Goal: Check status: Check status

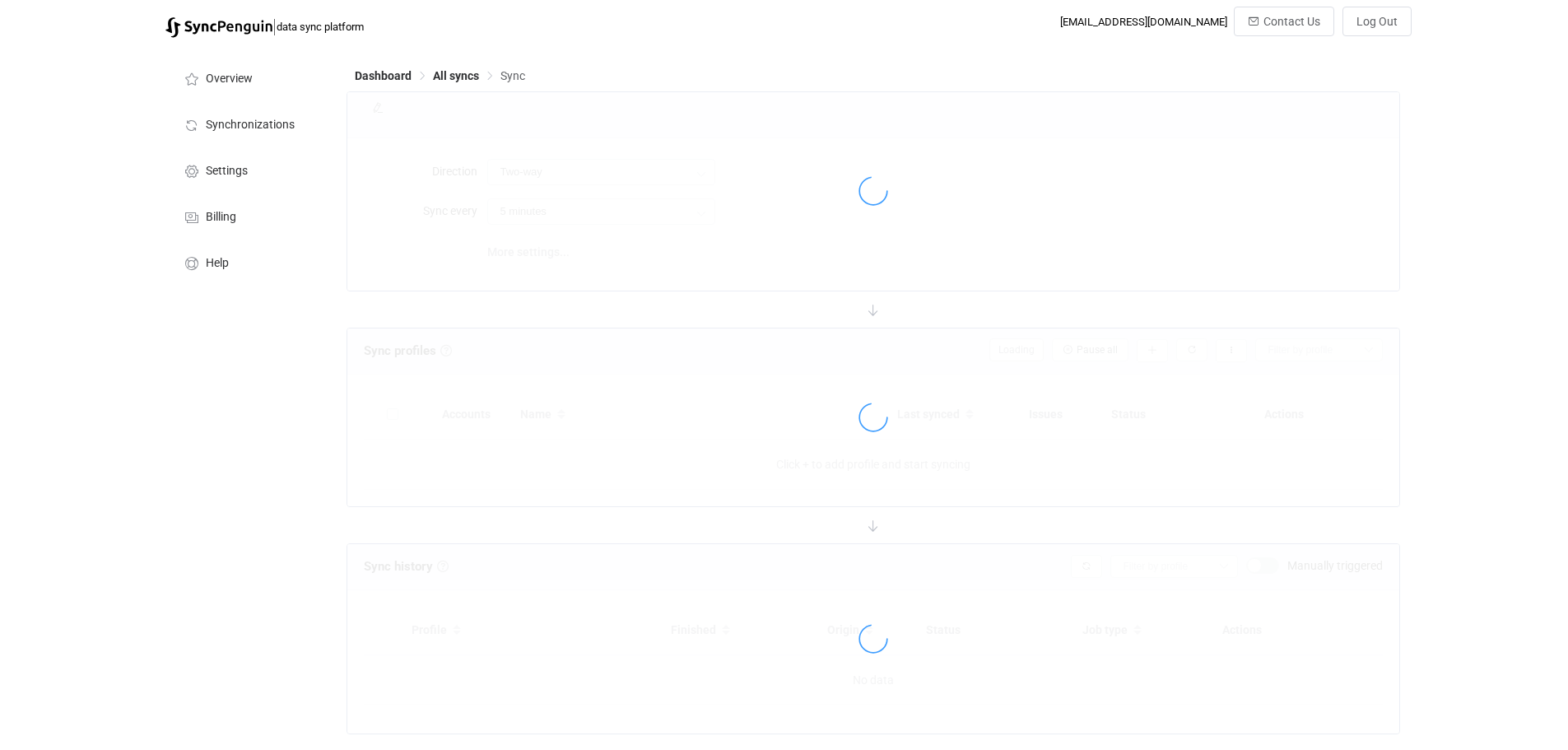
type input "10 minutes"
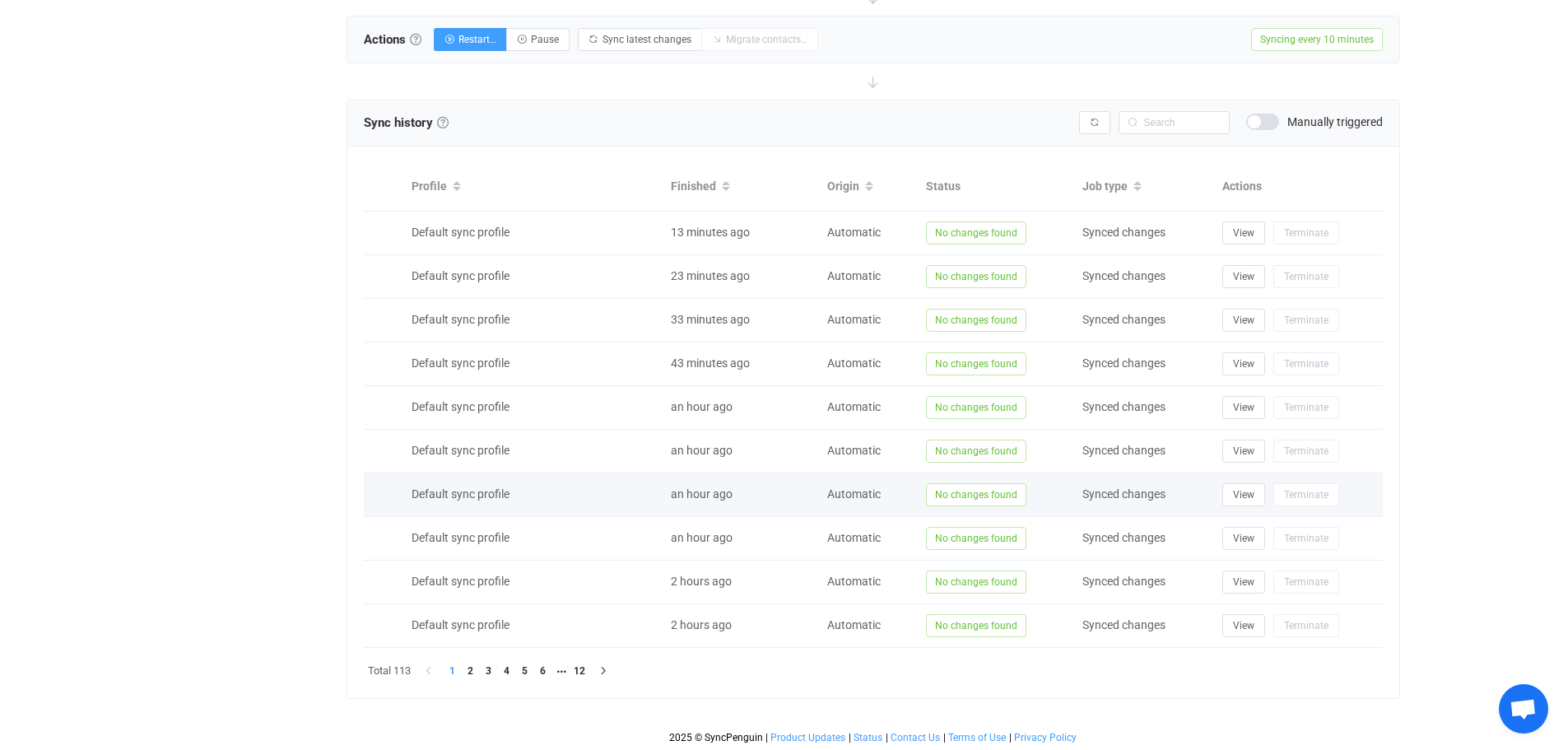
scroll to position [61, 0]
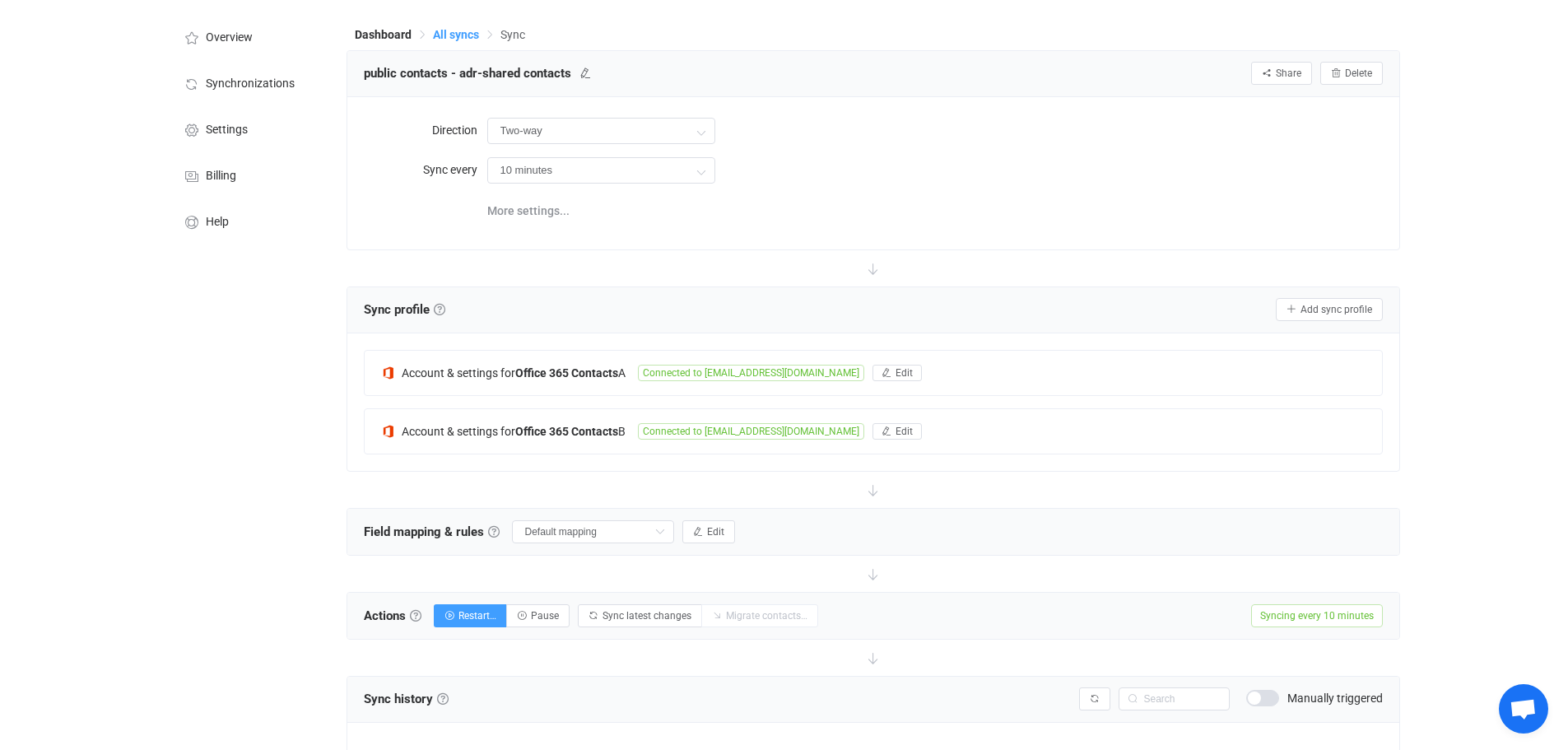
click at [452, 34] on span "All syncs" at bounding box center [455, 34] width 46 height 13
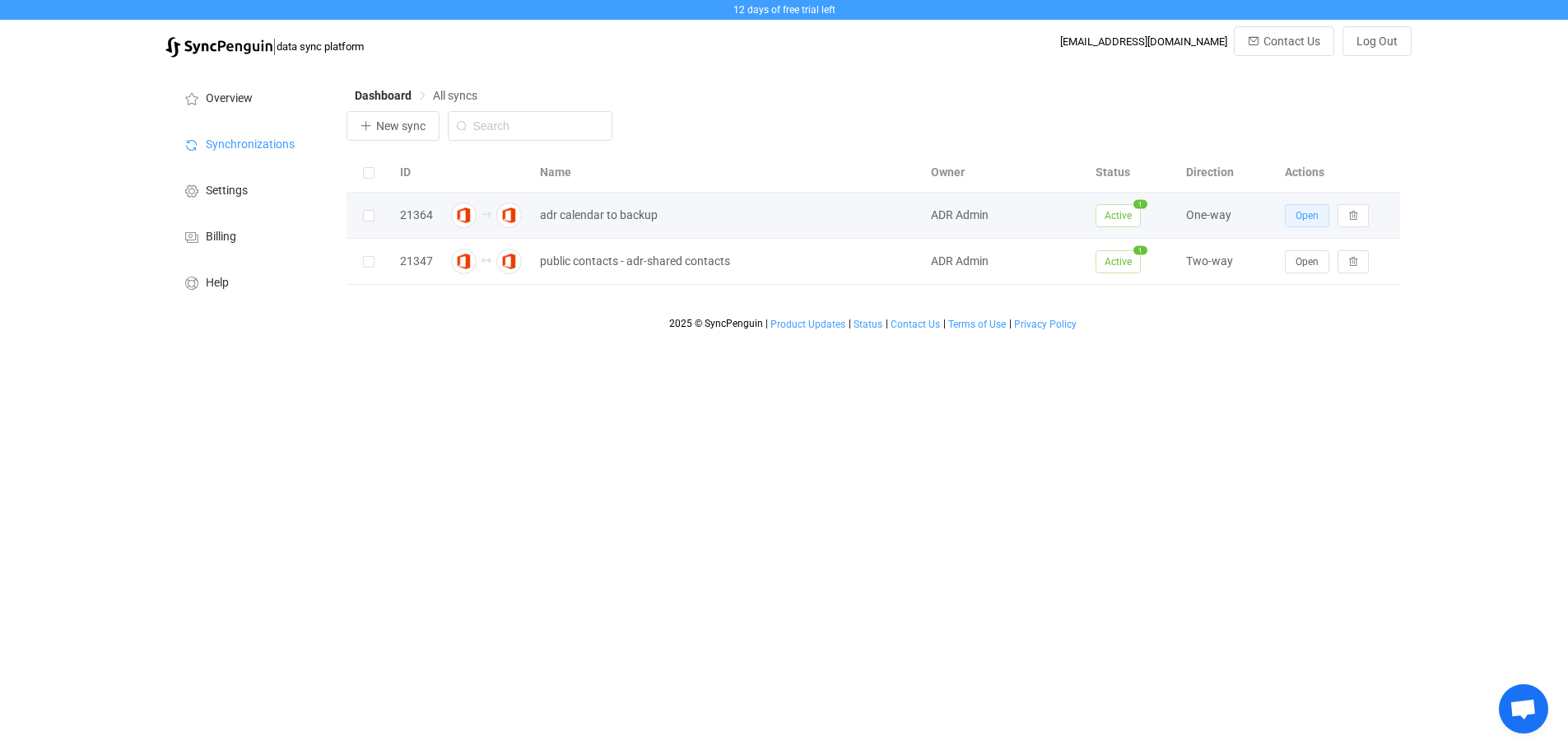
click at [1301, 214] on span "Open" at bounding box center [1307, 216] width 23 height 12
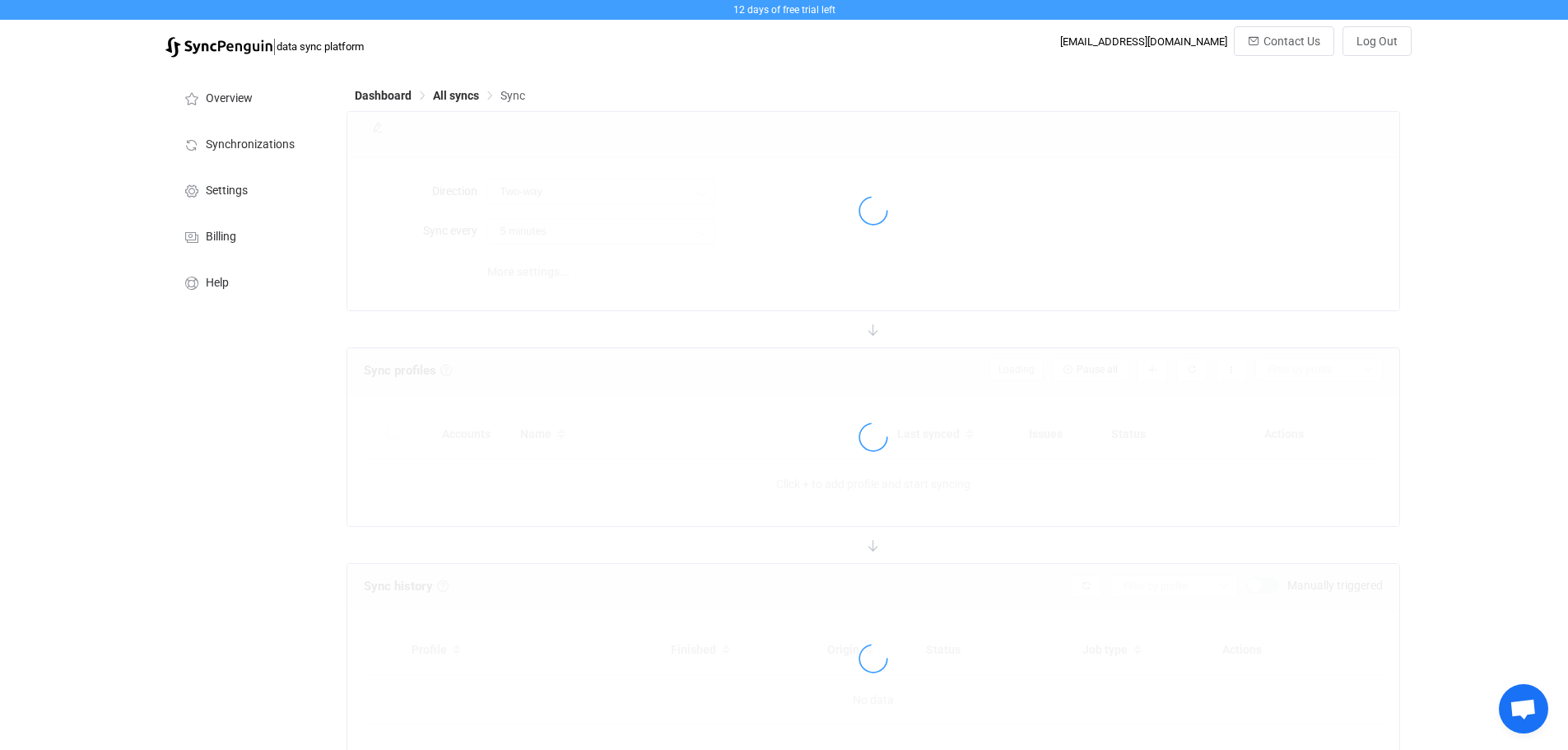
type input "A → B"
type input "12 hours"
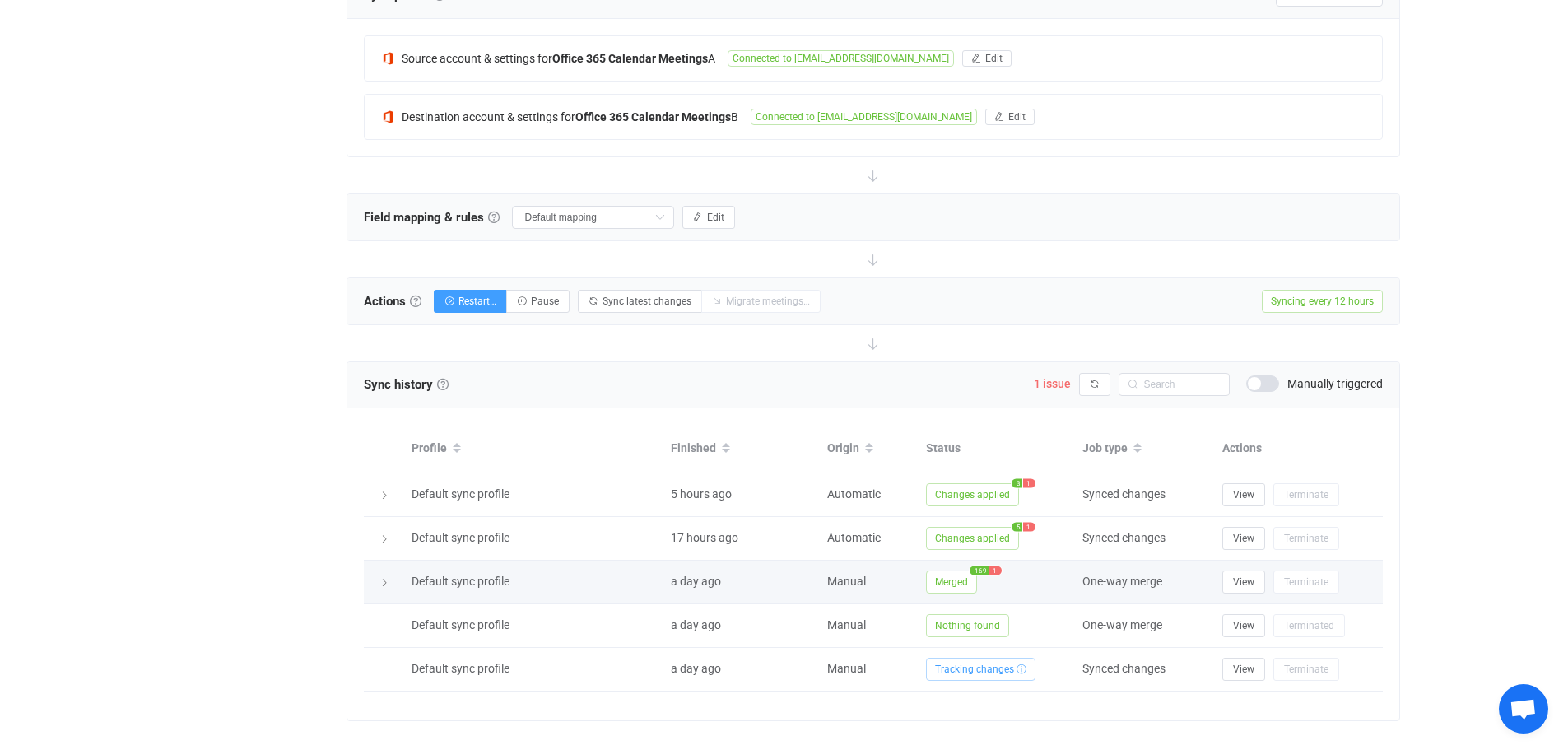
scroll to position [398, 0]
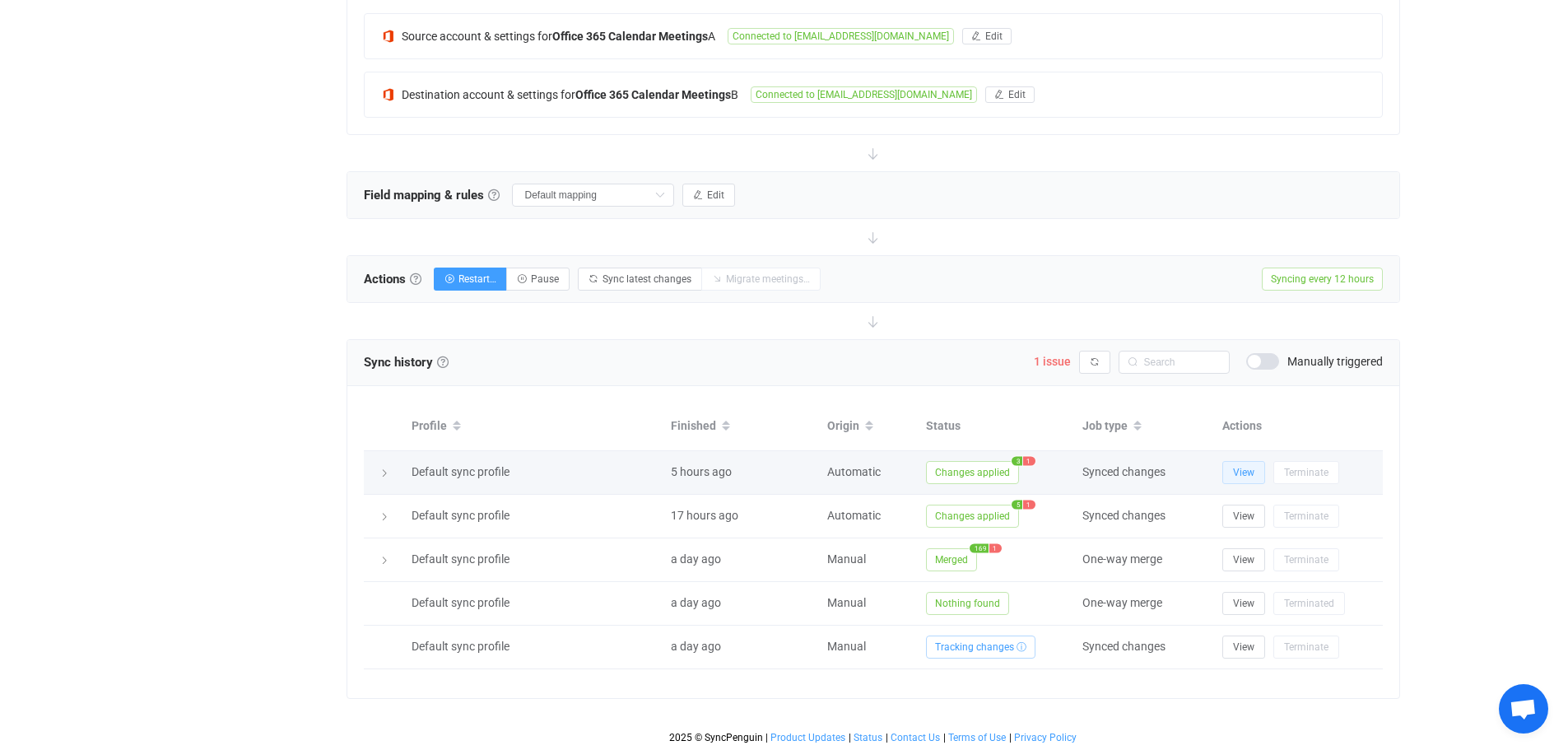
click at [1257, 466] on button "View" at bounding box center [1244, 473] width 43 height 23
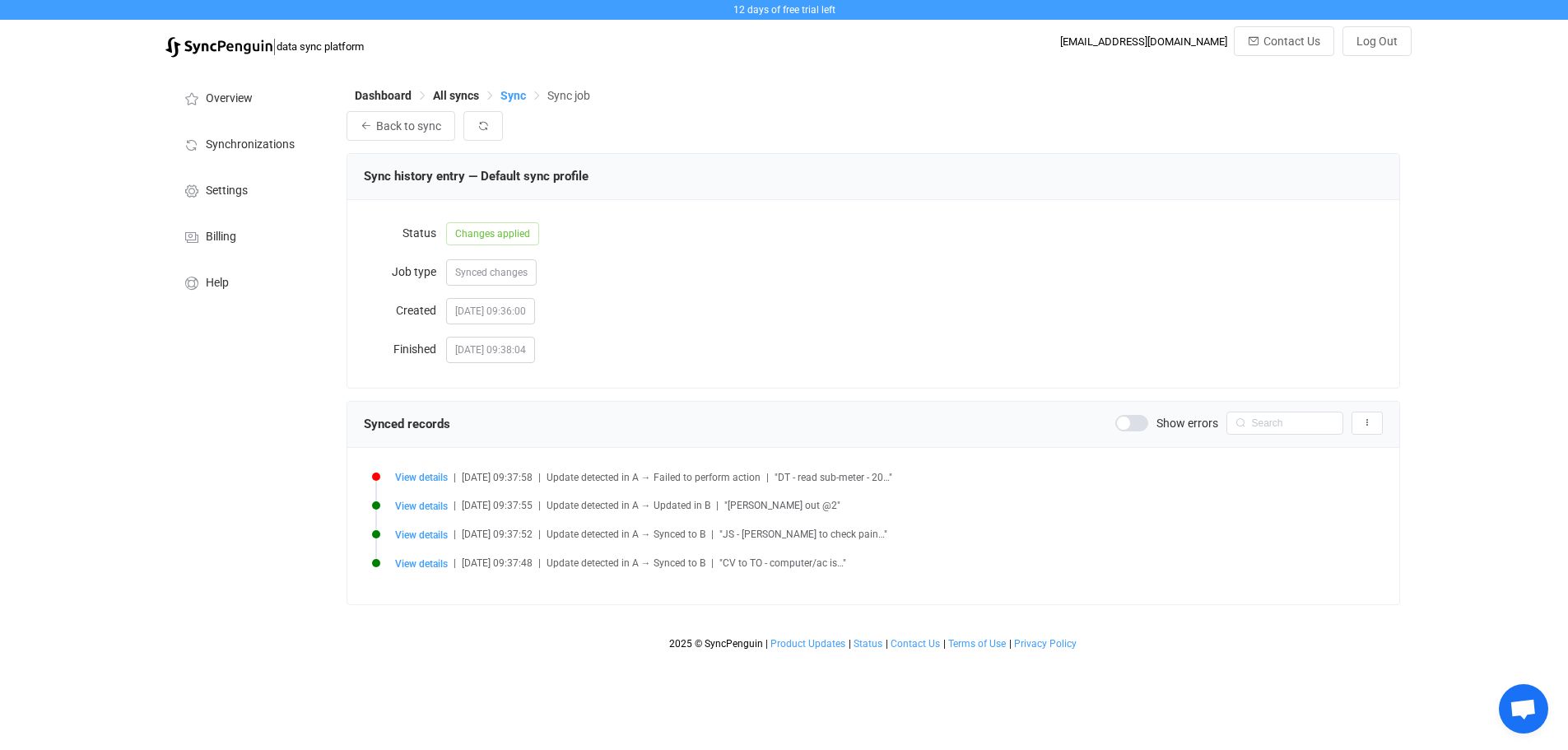
click at [502, 96] on span "Sync" at bounding box center [513, 96] width 25 height 13
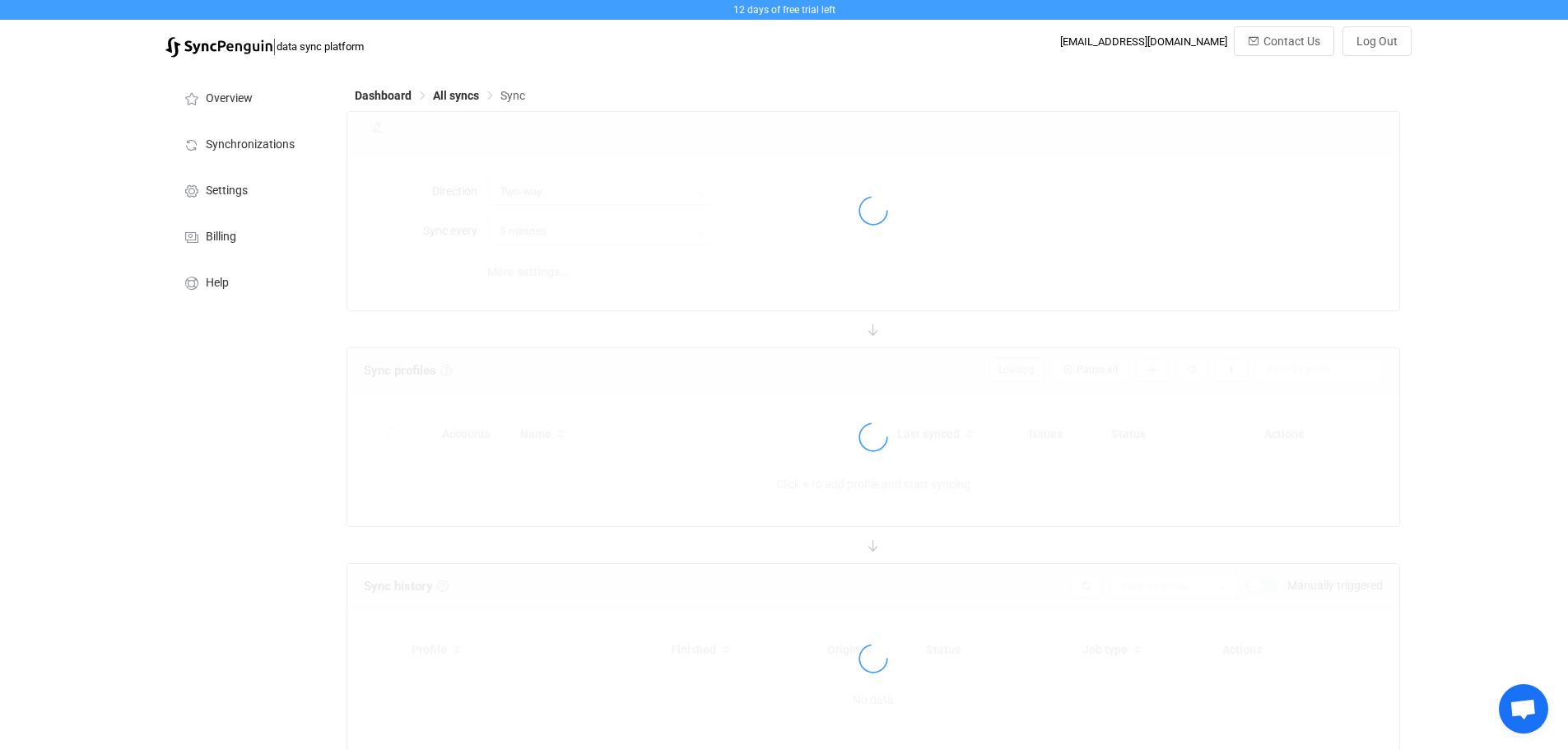
type input "A → B"
type input "12 hours"
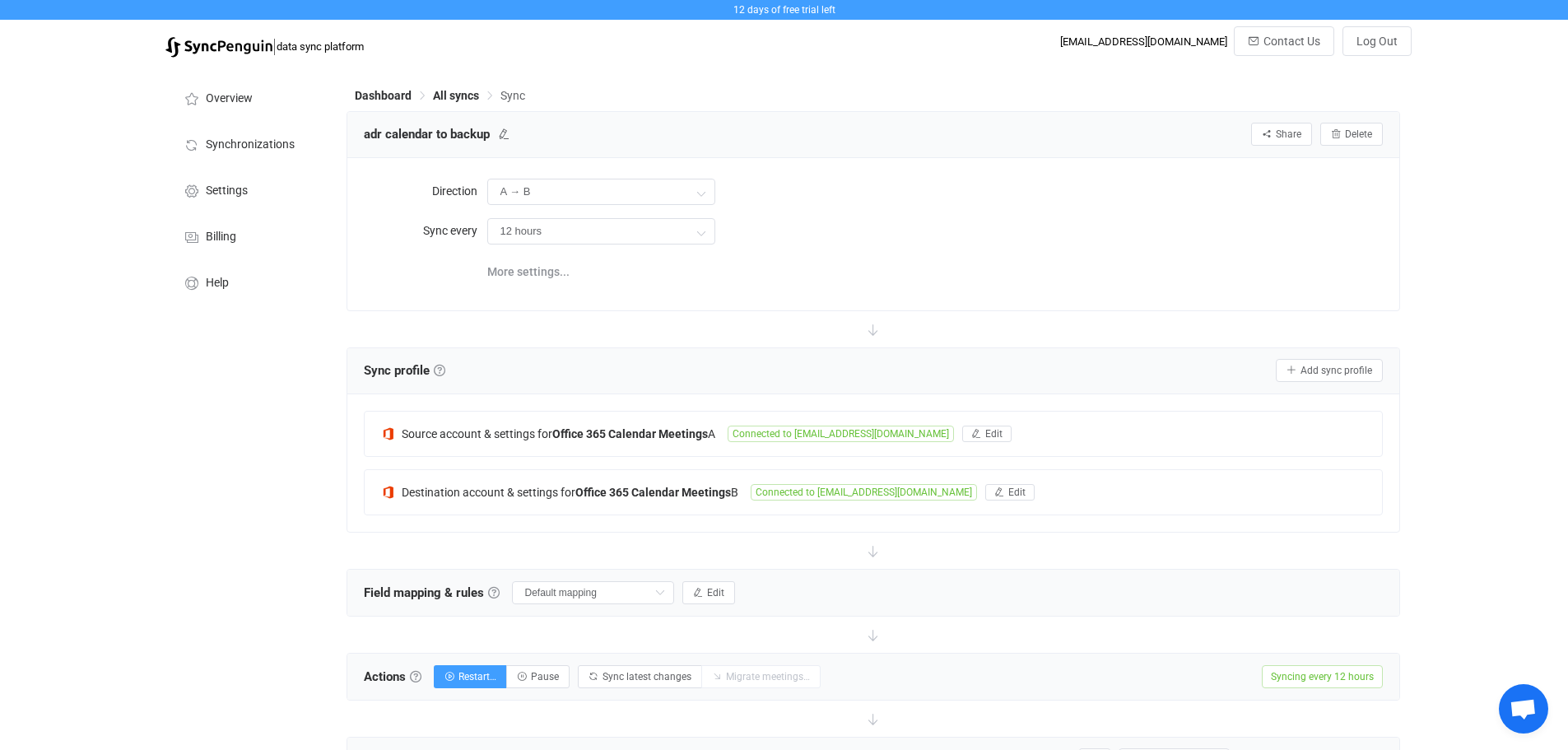
scroll to position [330, 0]
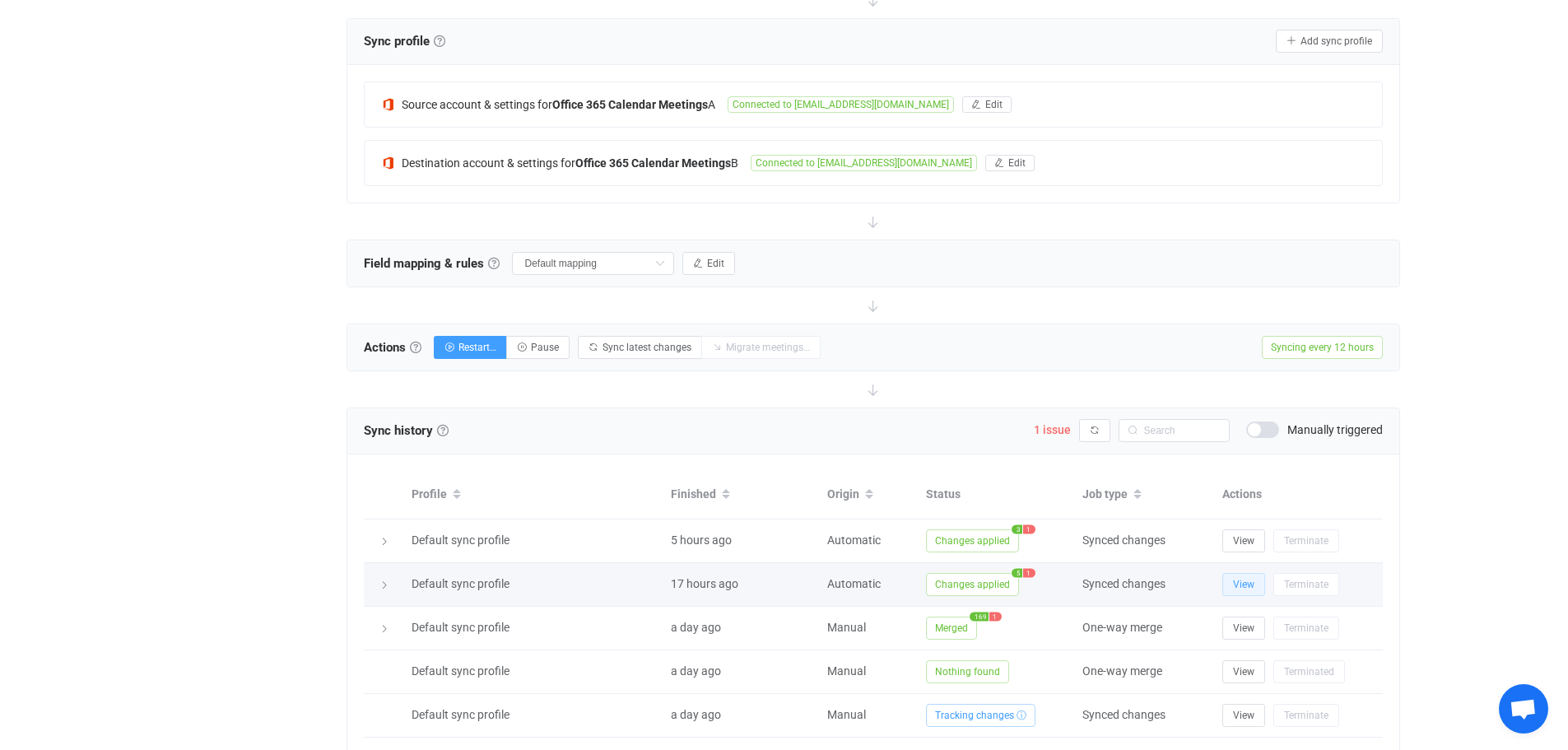
click at [1251, 588] on span "View" at bounding box center [1244, 585] width 21 height 12
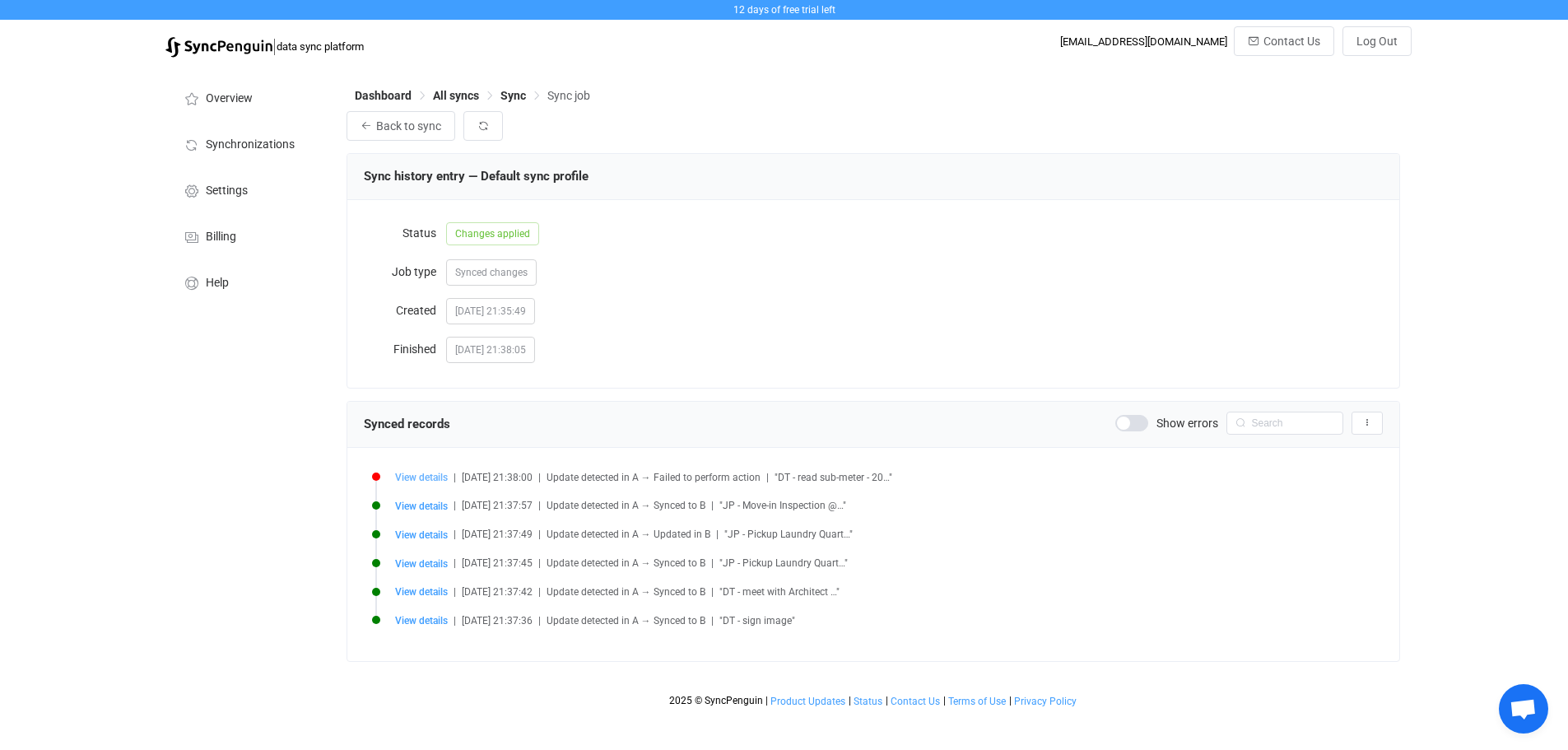
click at [421, 483] on span "View details" at bounding box center [421, 478] width 53 height 12
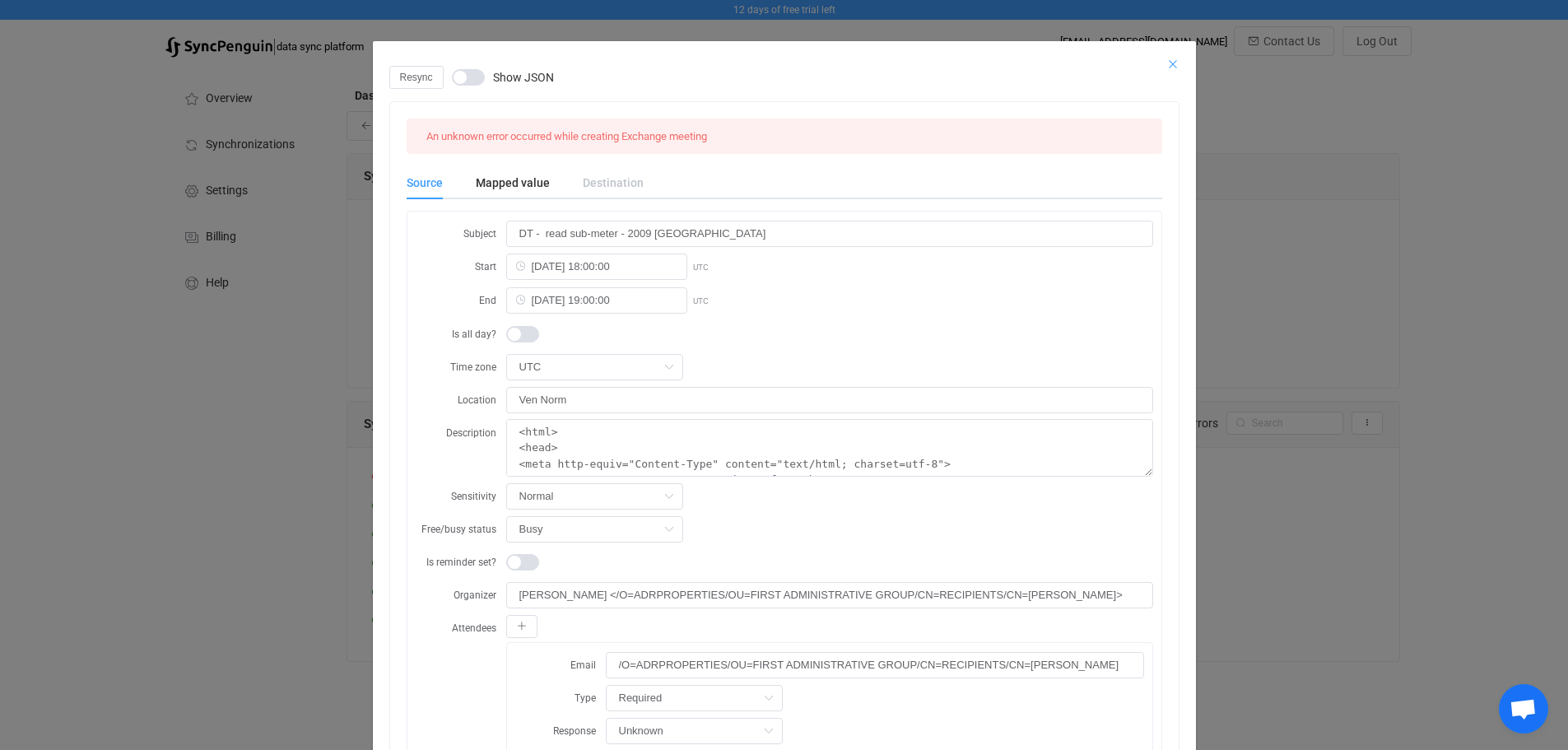
click at [1171, 61] on icon "Close" at bounding box center [1173, 65] width 13 height 13
